Goal: Task Accomplishment & Management: Use online tool/utility

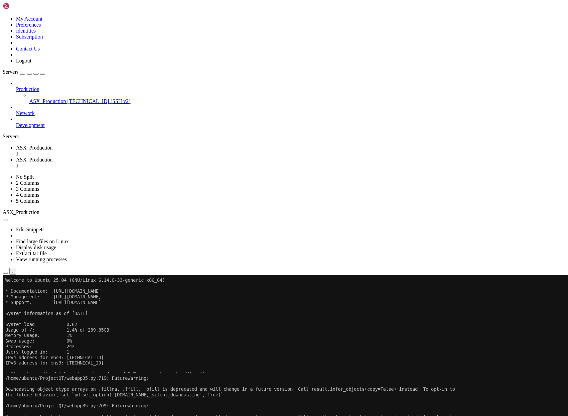
scroll to position [22, 0]
click at [53, 145] on span "ASX_Production" at bounding box center [34, 148] width 37 height 6
click at [29, 293] on button "Reconnect" at bounding box center [16, 296] width 27 height 7
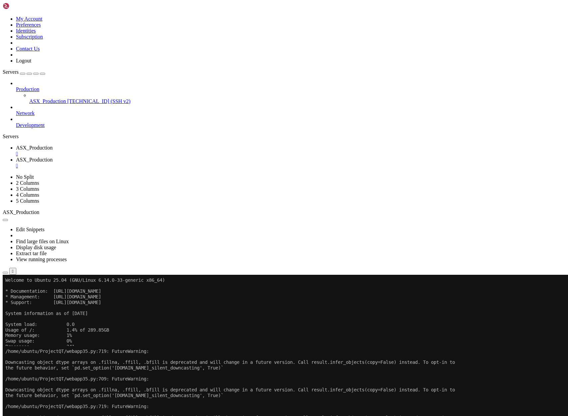
click at [136, 416] on x-row "Last login: [DATE] from [TECHNICAL_ID]" at bounding box center [244, 424] width 478 height 6
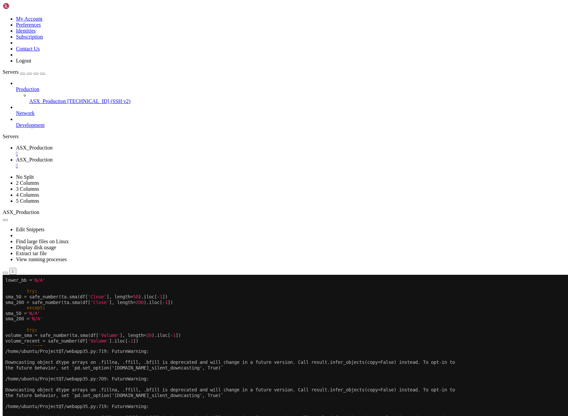
scroll to position [44, 0]
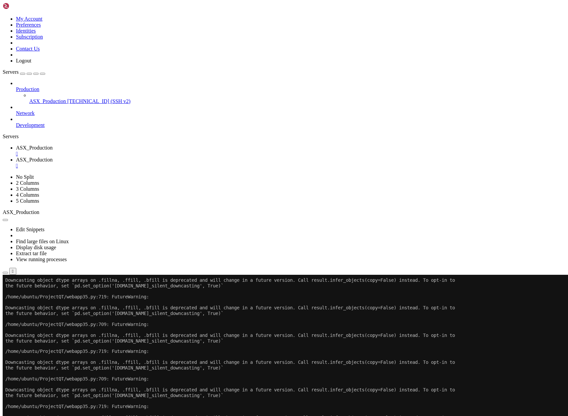
click at [53, 157] on span "ASX_Production" at bounding box center [34, 160] width 37 height 6
click at [29, 365] on button "Reconnect" at bounding box center [16, 368] width 27 height 7
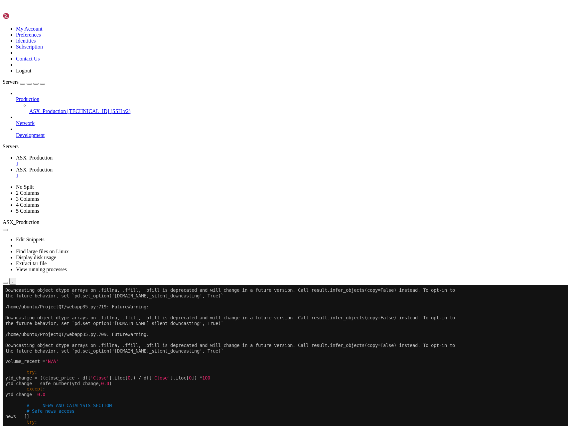
scroll to position [28, 0]
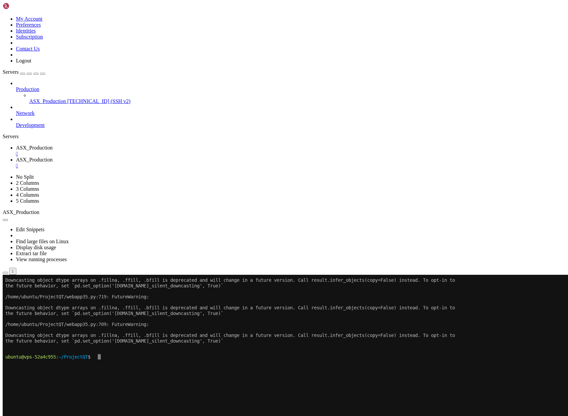
click at [53, 145] on span "ASX_Production" at bounding box center [34, 148] width 37 height 6
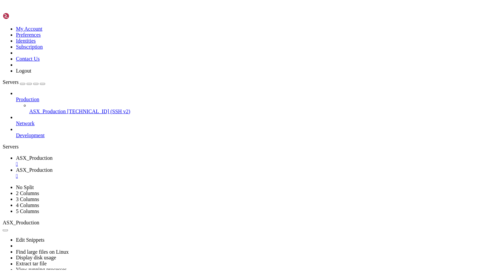
scroll to position [11, 0]
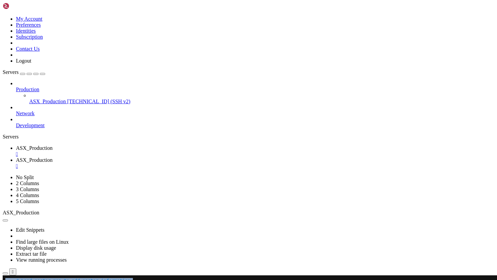
drag, startPoint x: 224, startPoint y: 302, endPoint x: 85, endPoint y: 307, distance: 138.7
drag, startPoint x: 227, startPoint y: 326, endPoint x: 5, endPoint y: 279, distance: 226.4
